Goal: Navigation & Orientation: Find specific page/section

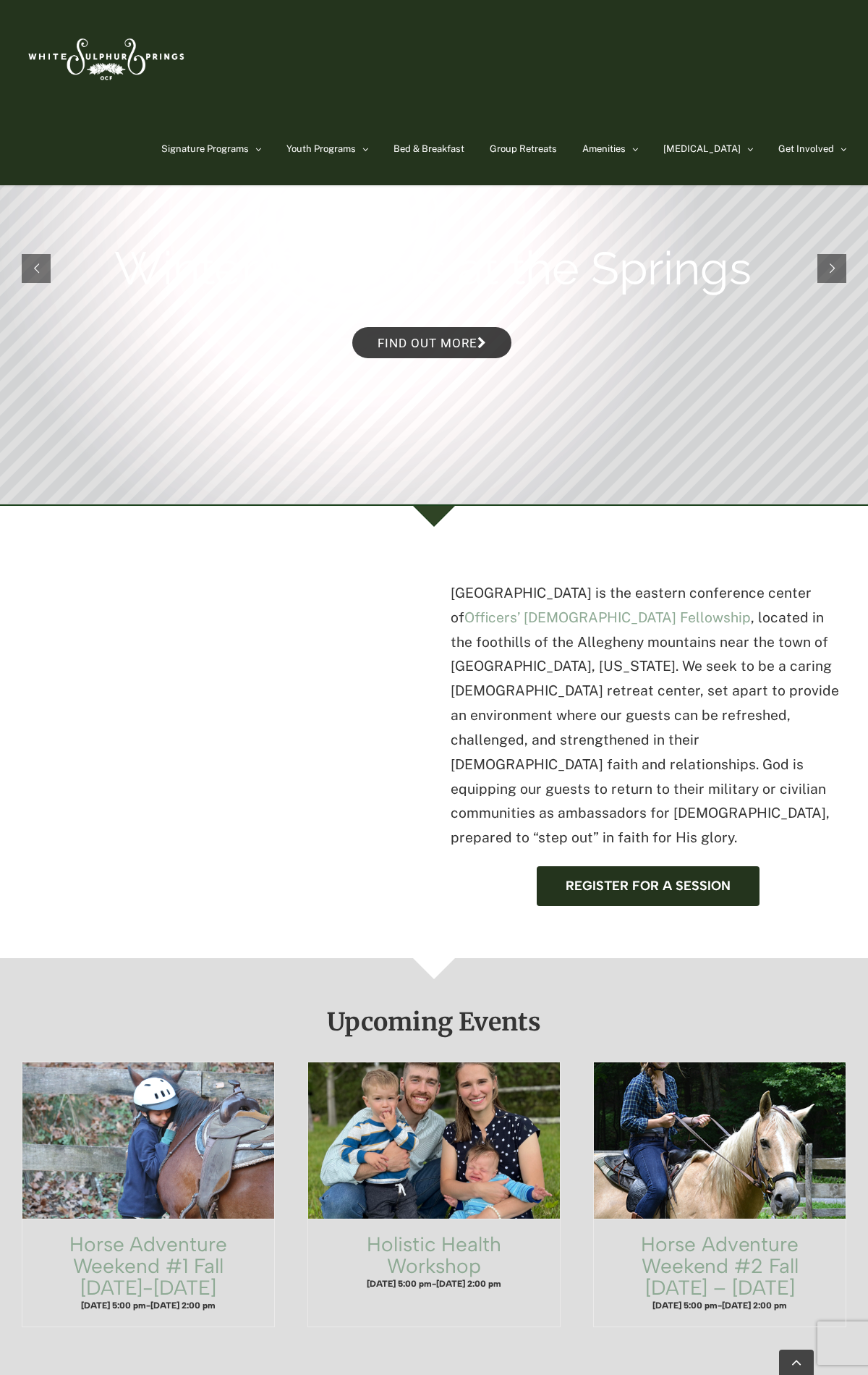
scroll to position [3989, 0]
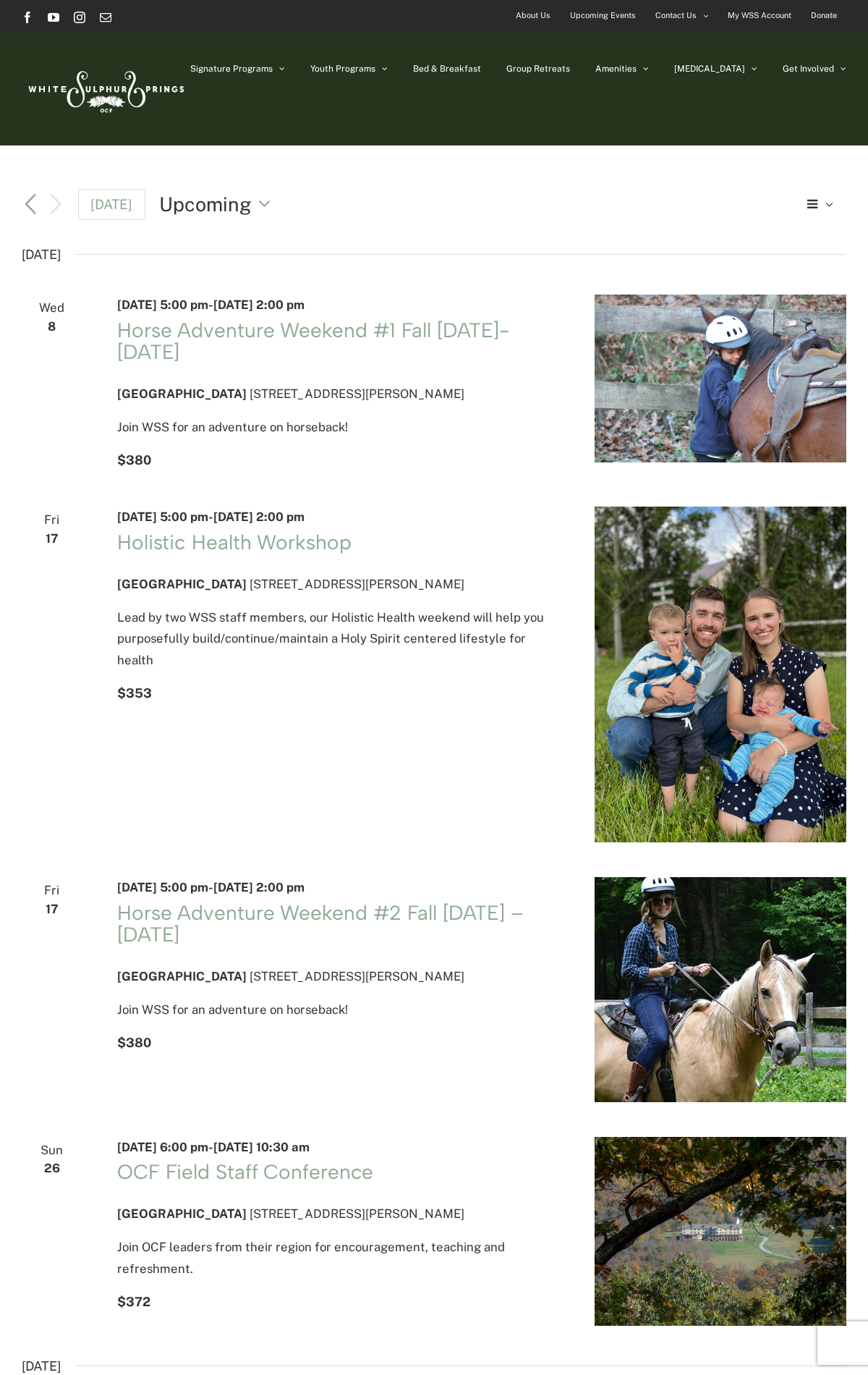
scroll to position [2663, 0]
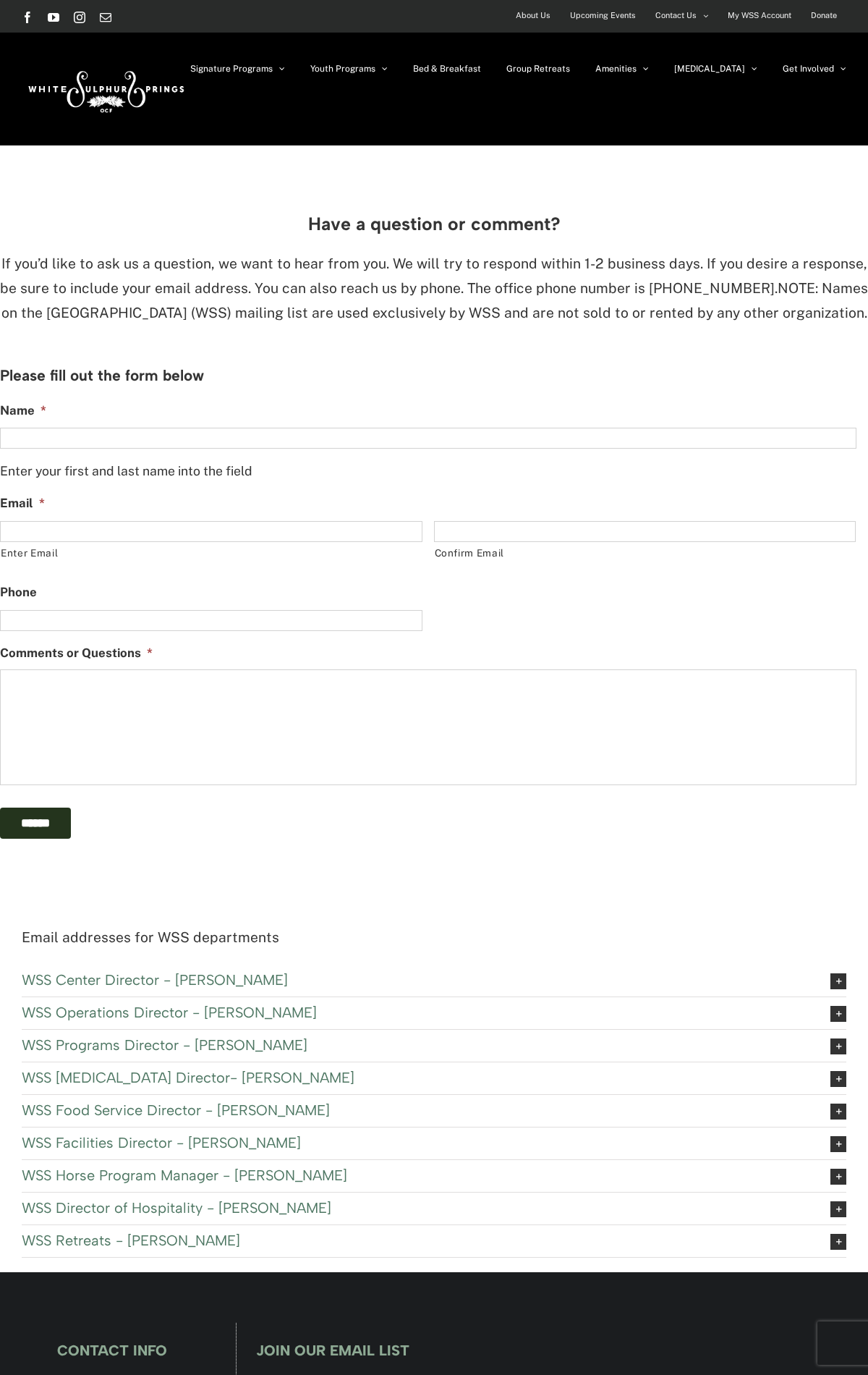
scroll to position [465, 0]
